Goal: Use online tool/utility: Utilize a website feature to perform a specific function

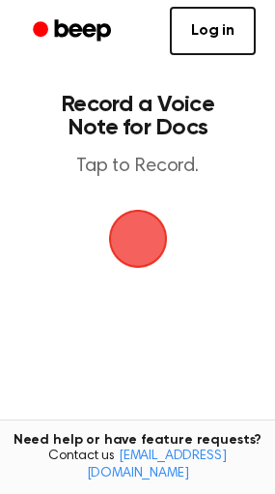
click at [153, 243] on span "button" at bounding box center [137, 238] width 101 height 101
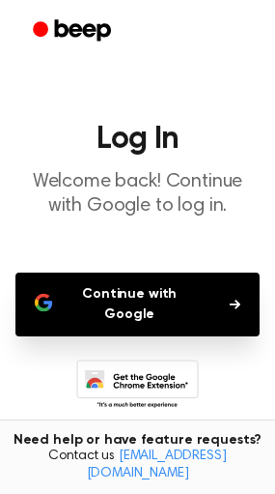
click at [178, 309] on button "Continue with Google" at bounding box center [137, 305] width 245 height 64
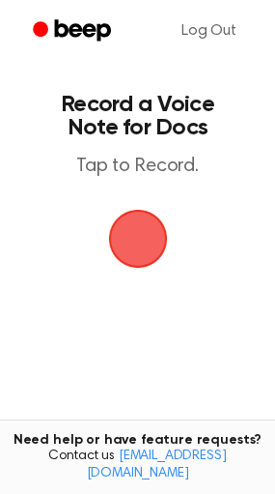
click at [142, 238] on span "button" at bounding box center [137, 238] width 91 height 91
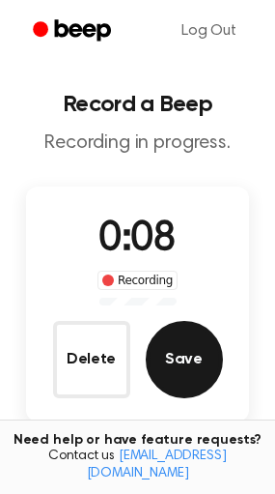
click at [190, 362] on button "Save" at bounding box center [184, 359] width 77 height 77
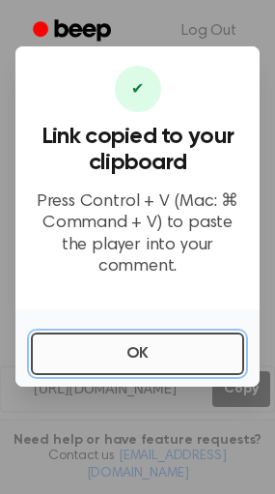
click at [114, 339] on button "OK" at bounding box center [138, 353] width 214 height 43
